Goal: Book appointment/travel/reservation

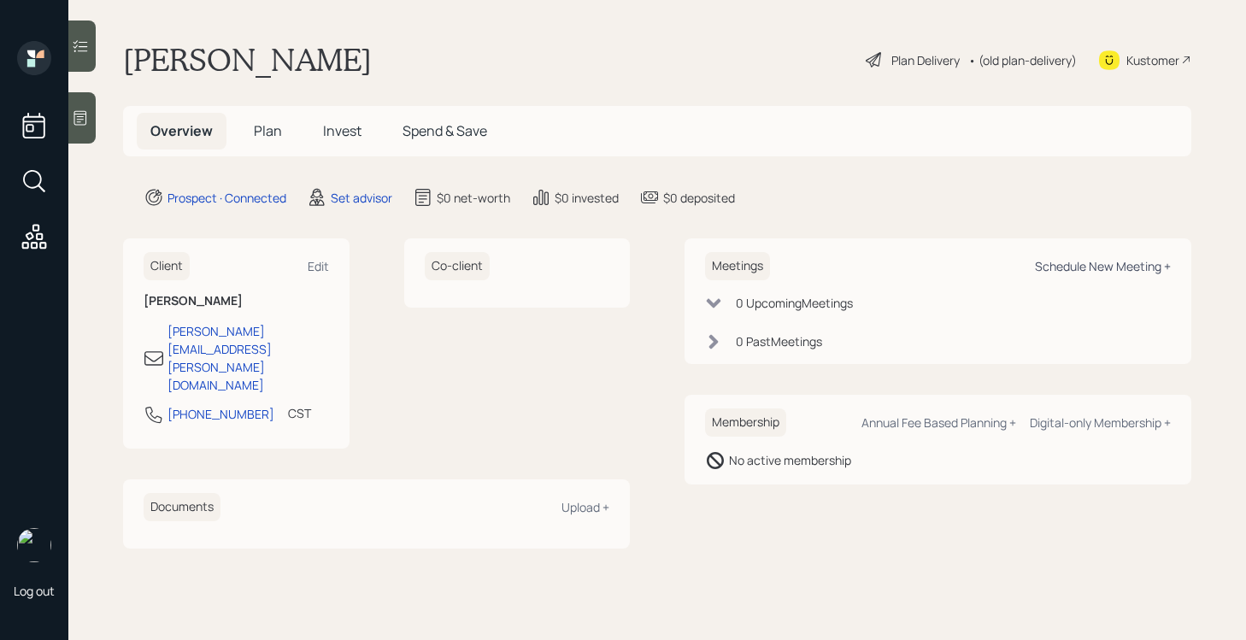
click at [1057, 266] on div "Schedule New Meeting +" at bounding box center [1103, 266] width 136 height 16
select select "round-[PERSON_NAME]"
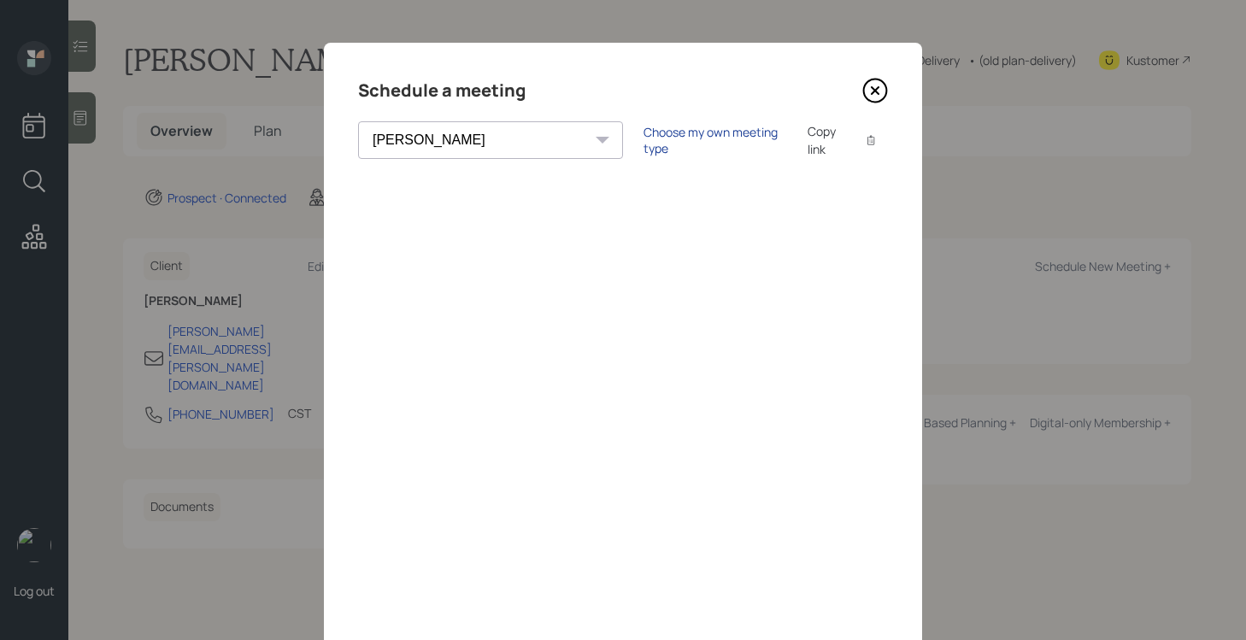
click at [644, 142] on div "Choose my own meeting type" at bounding box center [716, 140] width 144 height 32
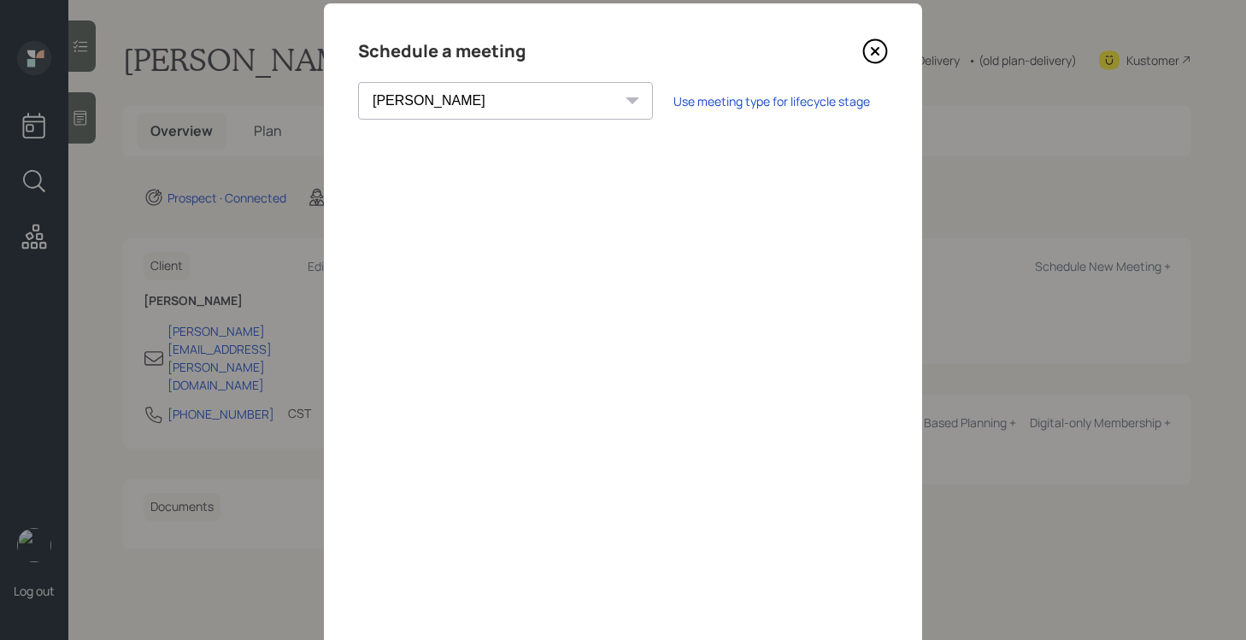
scroll to position [24, 0]
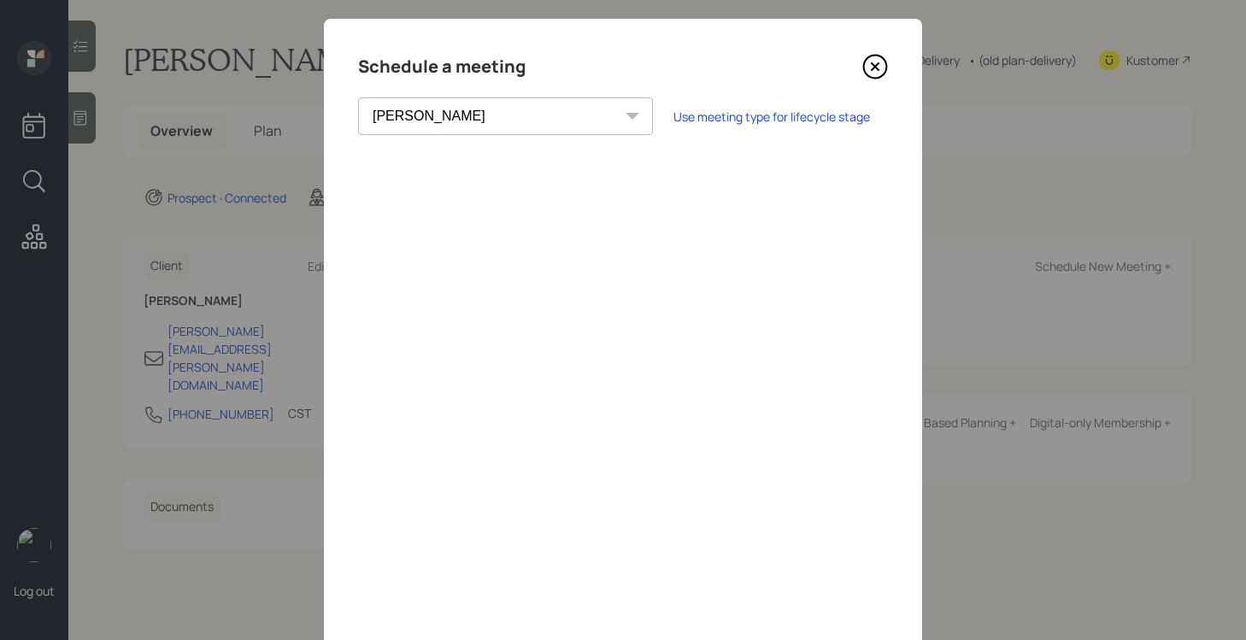
click at [878, 65] on icon at bounding box center [875, 67] width 26 height 26
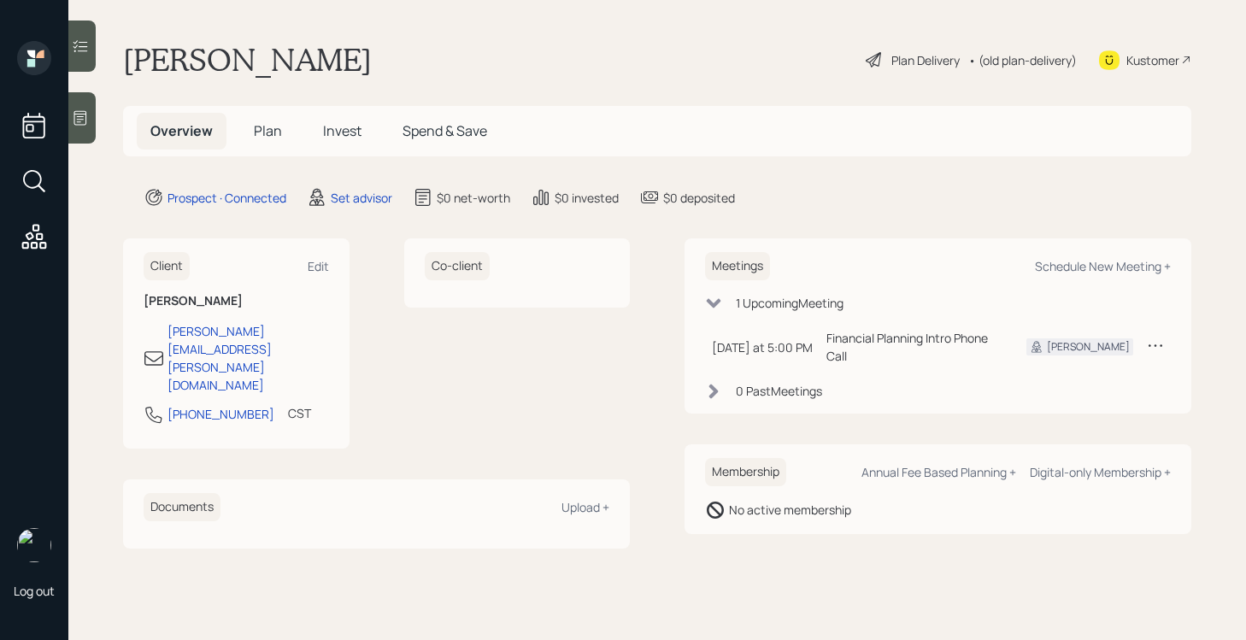
click at [1147, 343] on icon at bounding box center [1155, 345] width 17 height 17
click at [1081, 372] on div "Reschedule" at bounding box center [1102, 378] width 123 height 16
click at [1149, 337] on icon at bounding box center [1155, 345] width 17 height 17
click at [1057, 387] on div "Cancel" at bounding box center [1102, 394] width 123 height 16
click at [1067, 263] on div "Schedule New Meeting +" at bounding box center [1103, 266] width 136 height 16
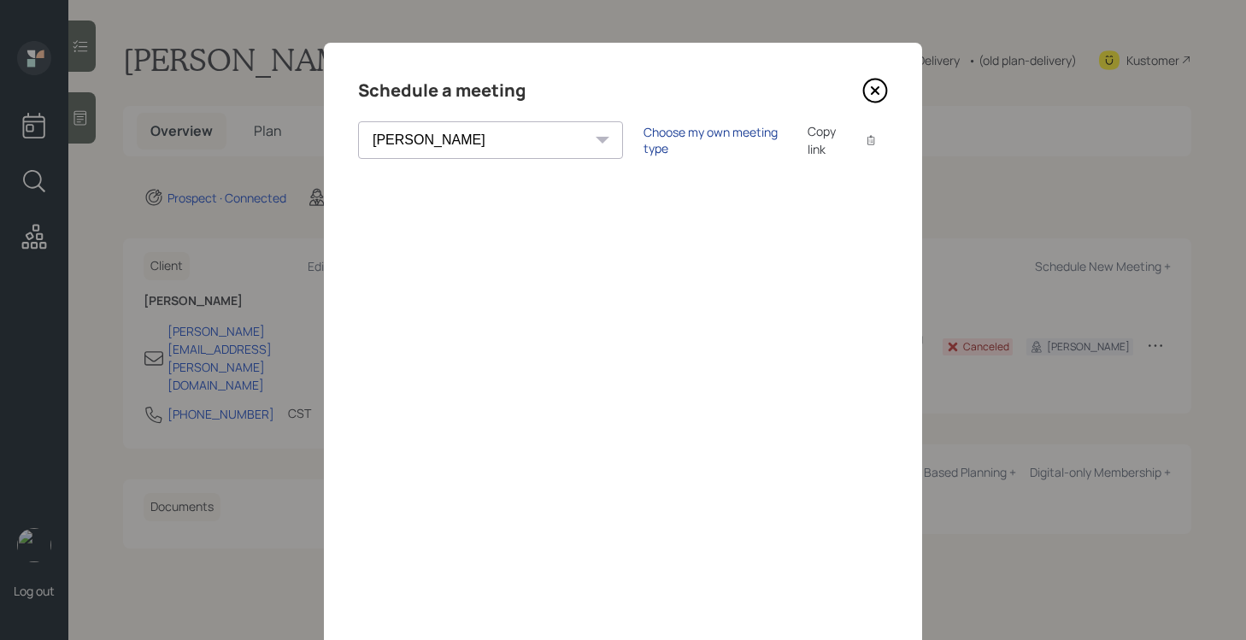
click at [644, 140] on div "Choose my own meeting type" at bounding box center [716, 140] width 144 height 32
click at [488, 143] on div "Theresa Spinello Matthew Burke Aleksandra Szegda Eitan Bar-David Ian Yamey Trev…" at bounding box center [505, 140] width 295 height 38
click at [424, 143] on select "Theresa Spinello Matthew Burke Aleksandra Szegda Eitan Bar-David Ian Yamey Trev…" at bounding box center [505, 140] width 295 height 38
select select "bf4ae378-4b9f-4dbb-a285-95ea45e7179c"
click at [358, 121] on select "Theresa Spinello Matthew Burke Aleksandra Szegda Eitan Bar-David Ian Yamey Trev…" at bounding box center [505, 140] width 295 height 38
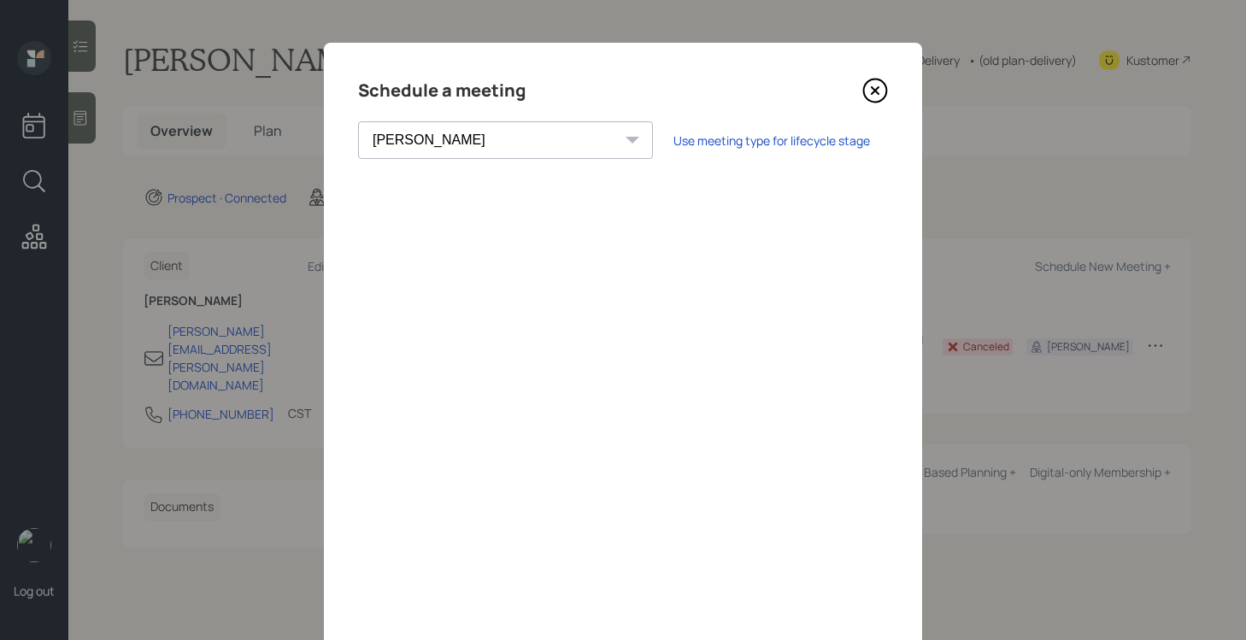
scroll to position [20, 0]
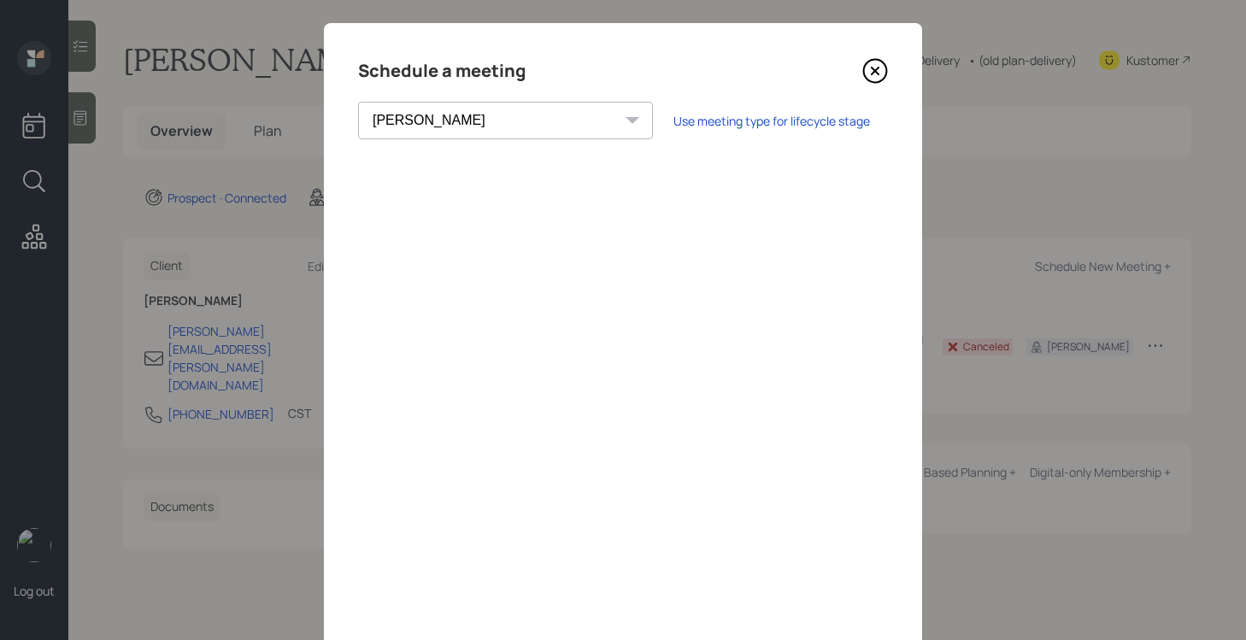
click at [875, 75] on icon at bounding box center [875, 71] width 26 height 26
